Goal: Leave review/rating: Leave review/rating

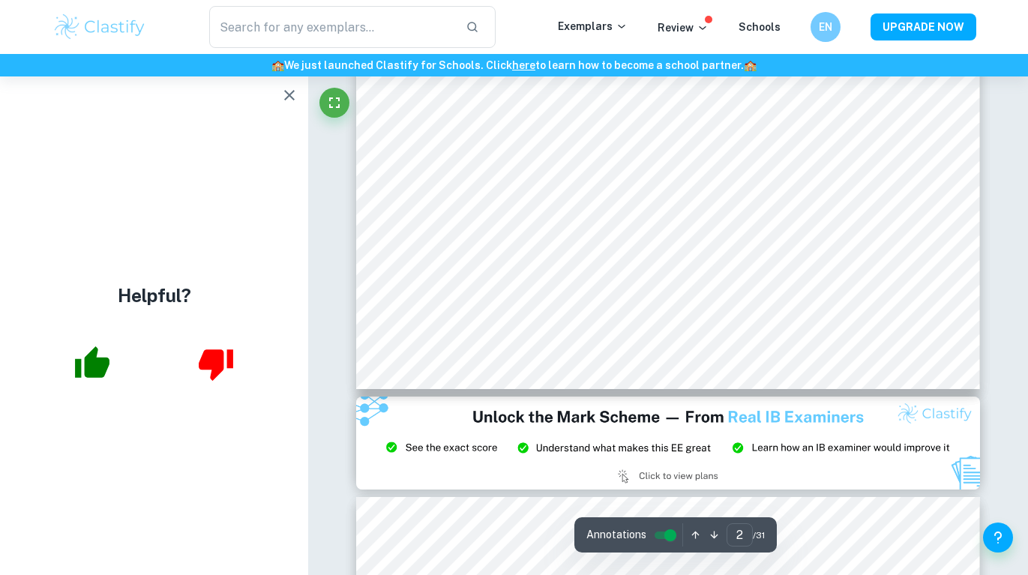
click at [283, 97] on icon "button" at bounding box center [289, 95] width 18 height 18
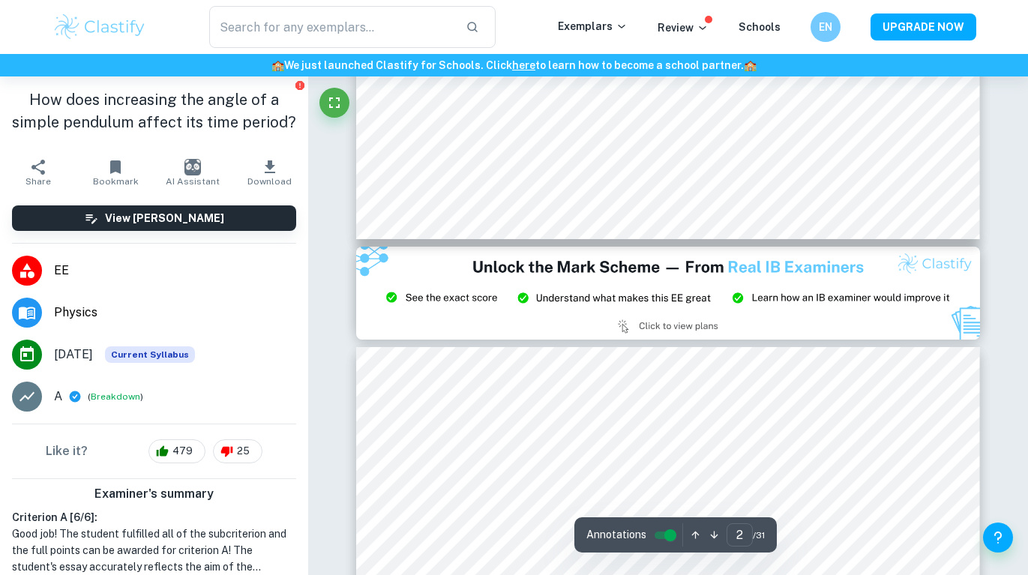
scroll to position [1199, 0]
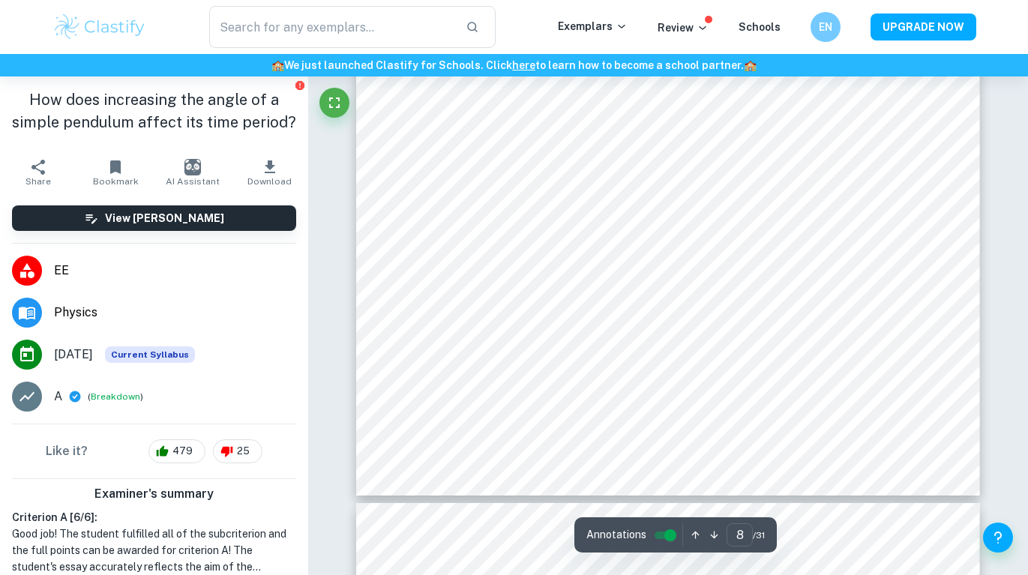
scroll to position [6224, 0]
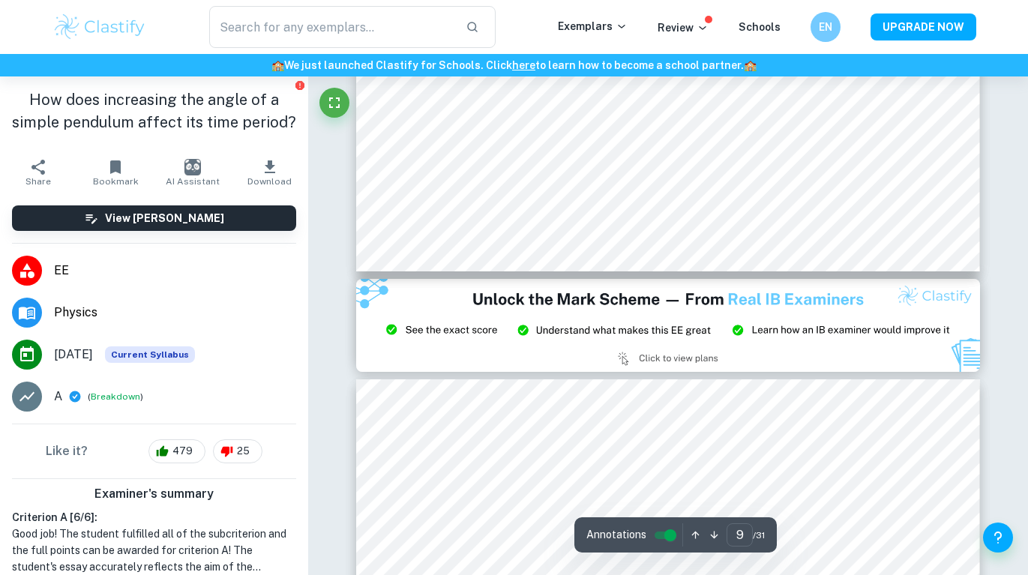
type input "8"
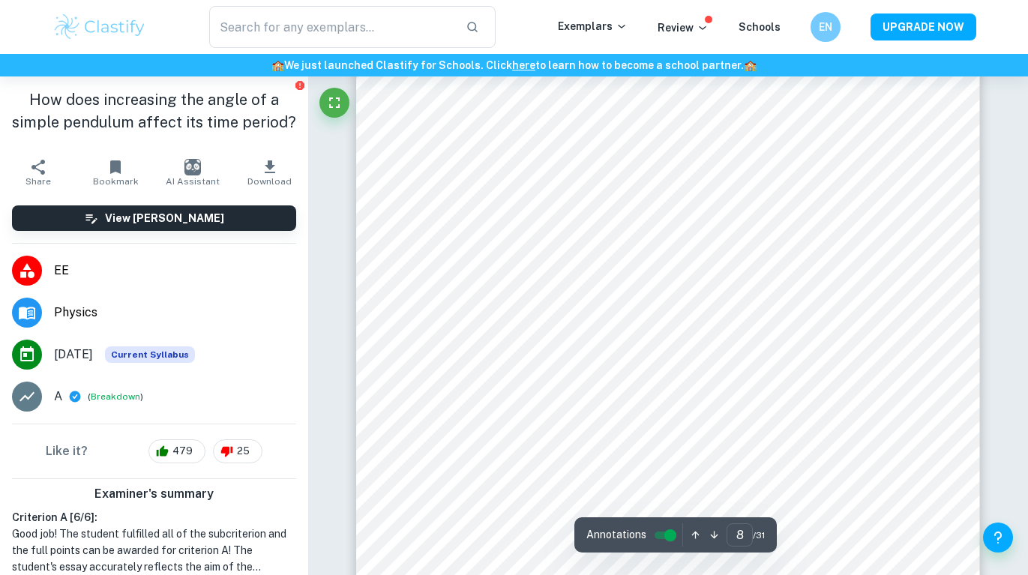
scroll to position [5924, 0]
